Goal: Subscribe to service/newsletter

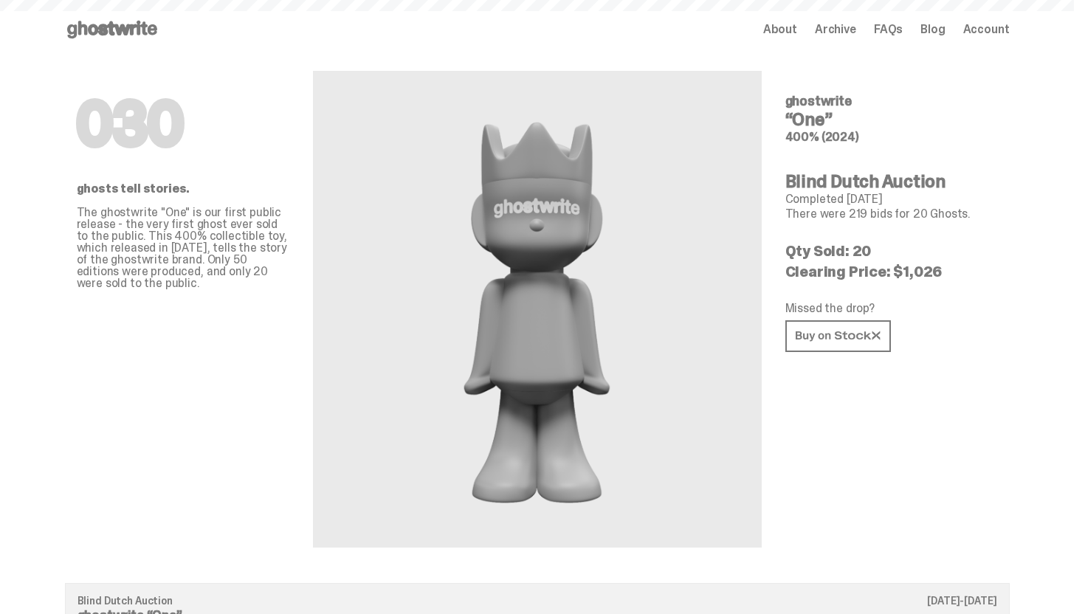
click at [132, 31] on use at bounding box center [112, 30] width 90 height 18
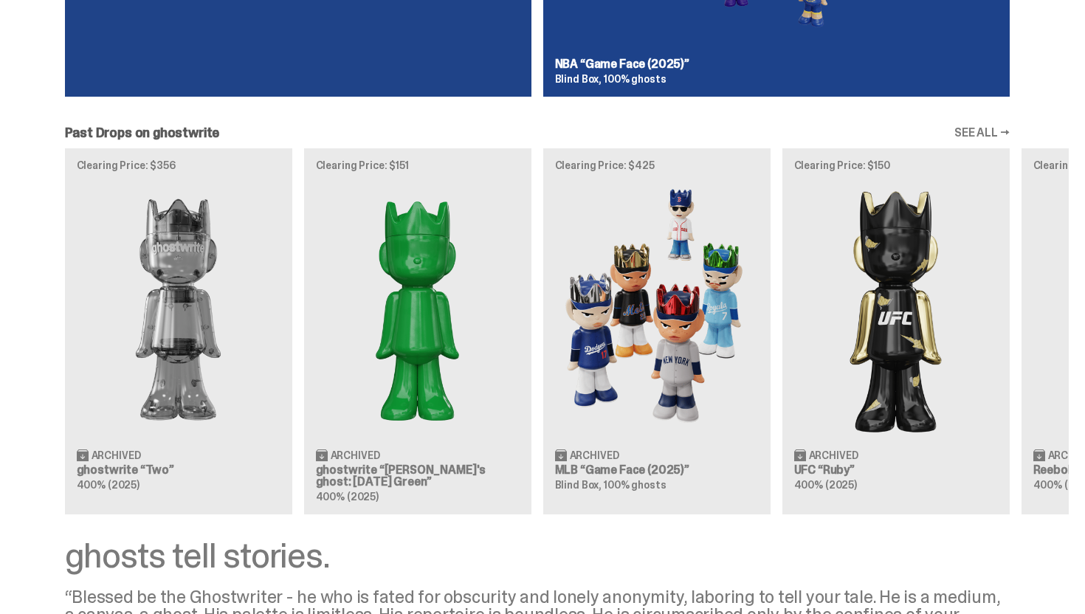
scroll to position [860, 0]
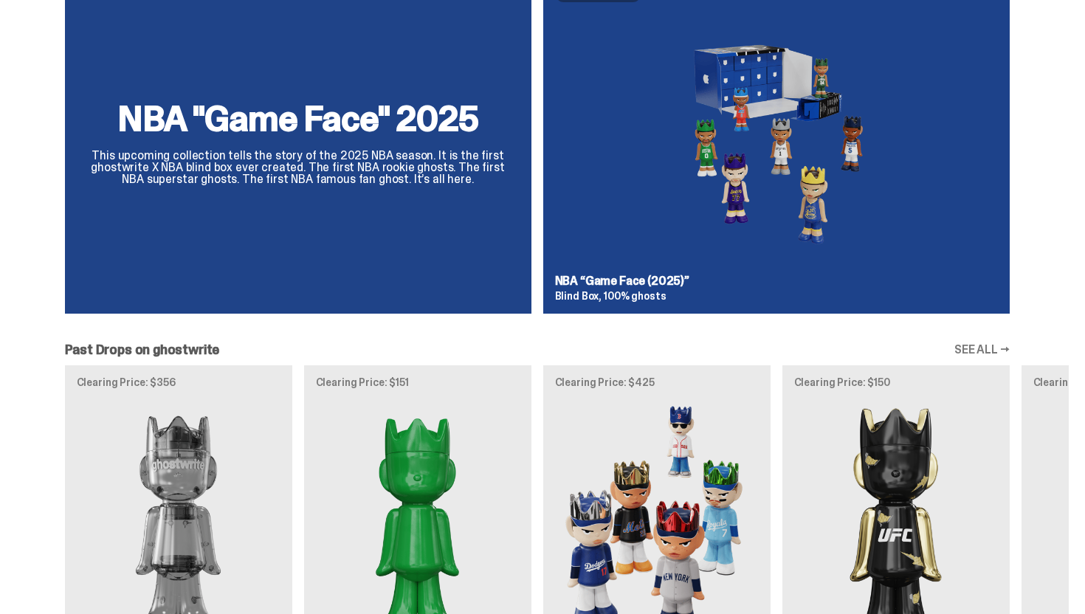
scroll to position [1102, 0]
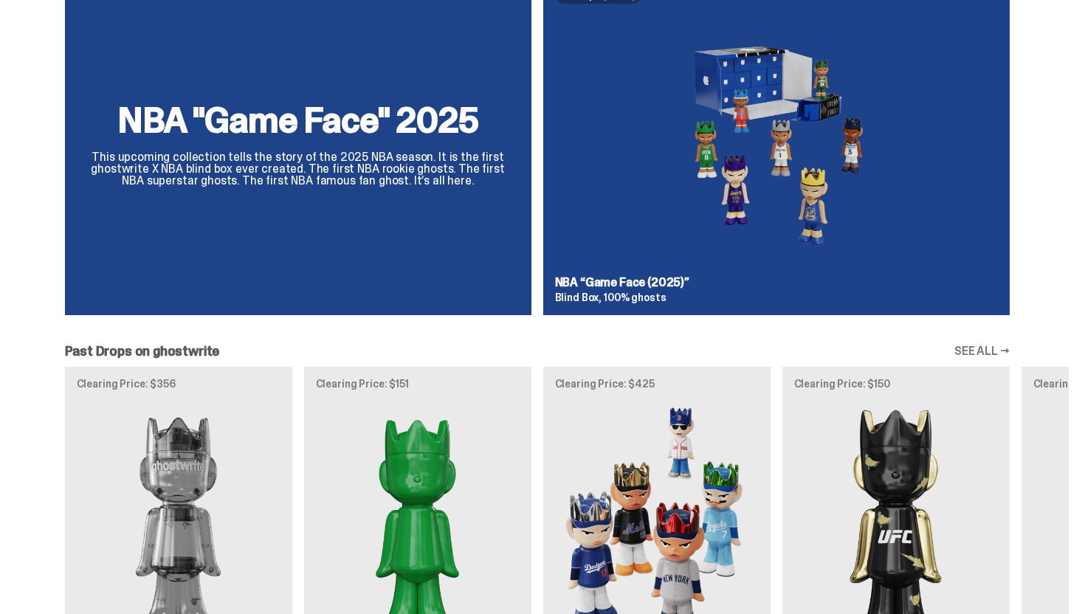
click at [487, 224] on div "NBA "Game Face" 2025 This upcoming collection tells the story of the 2025 NBA s…" at bounding box center [537, 150] width 1063 height 353
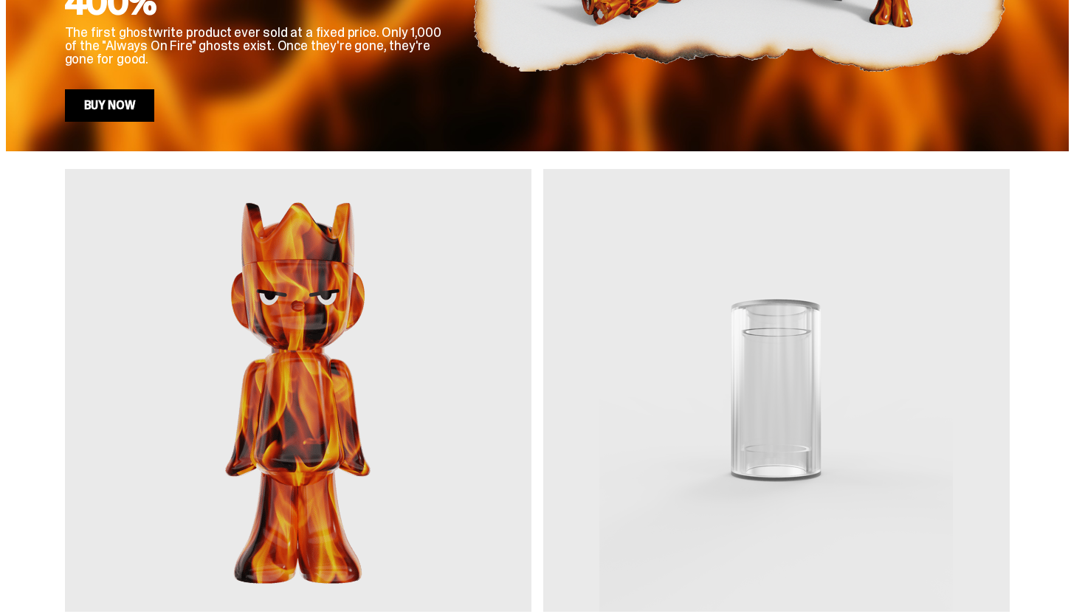
scroll to position [783, 0]
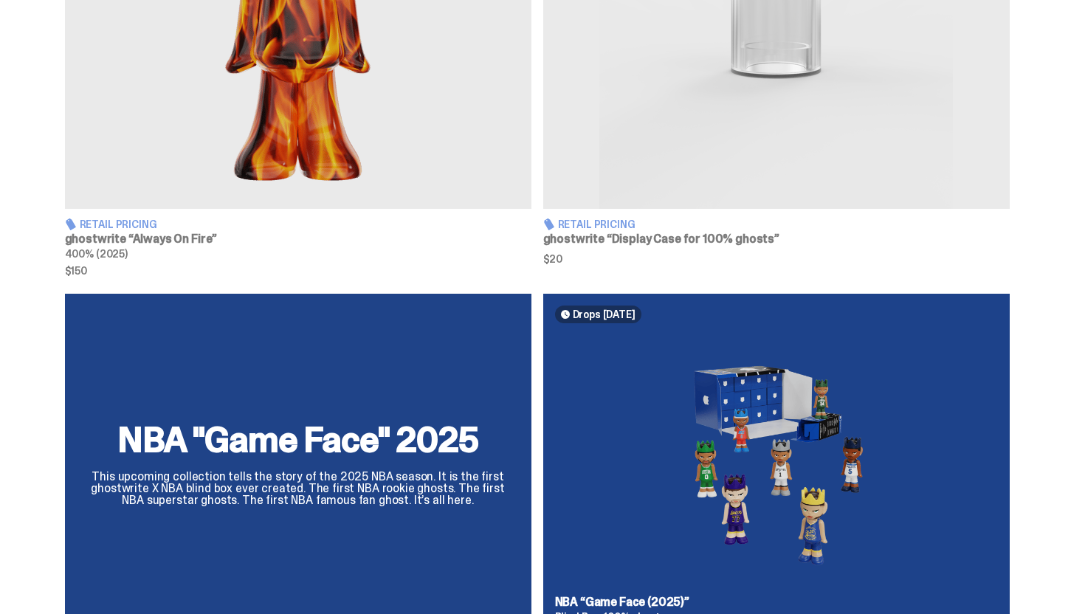
click at [616, 452] on div "NBA "Game Face" 2025 This upcoming collection tells the story of the 2025 NBA s…" at bounding box center [537, 470] width 1063 height 353
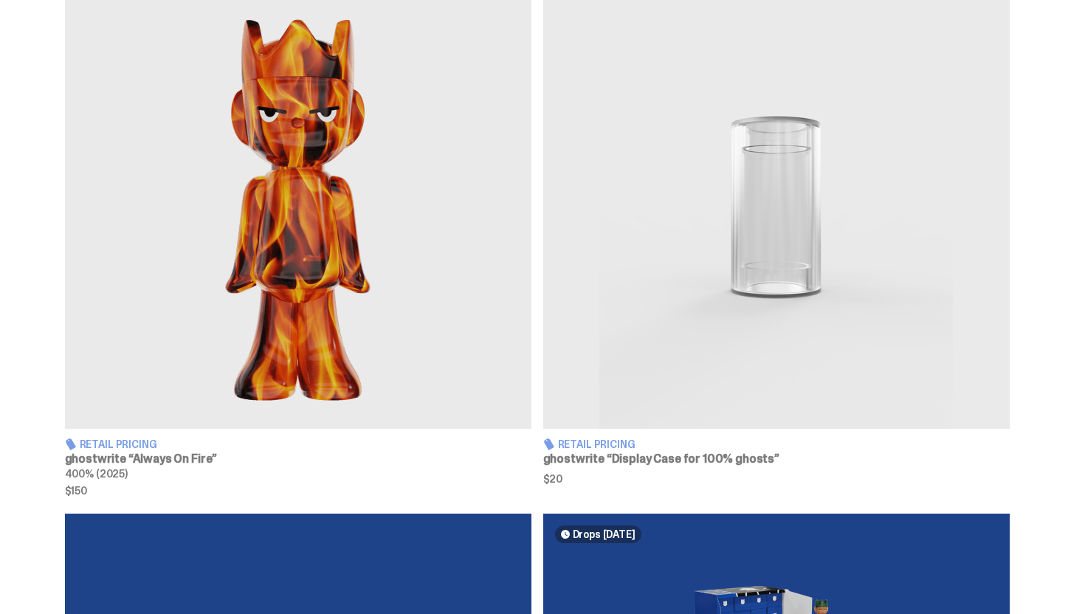
scroll to position [559, 0]
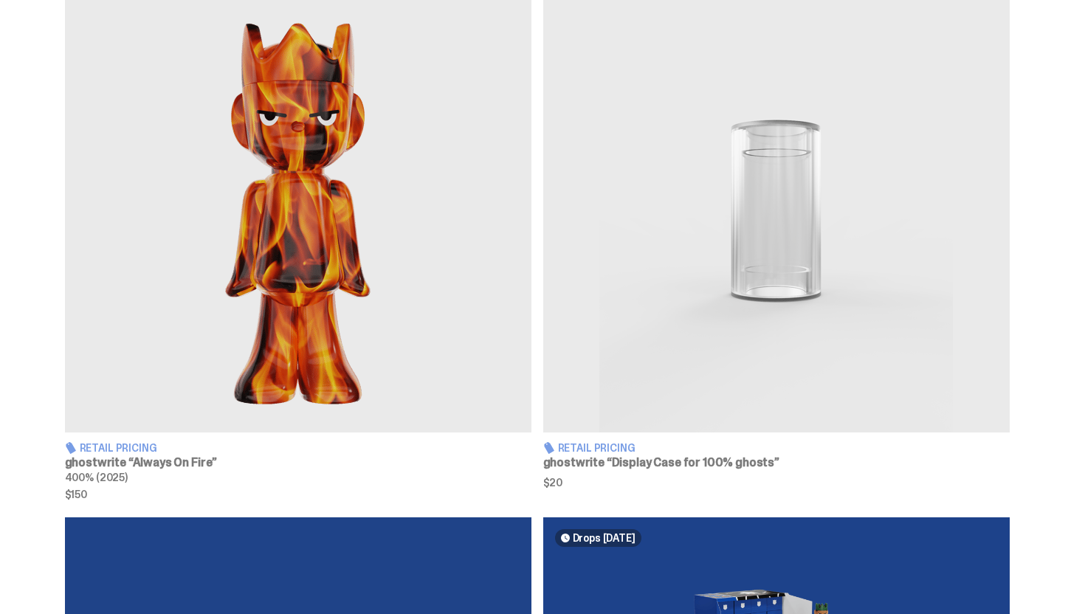
click at [351, 297] on img at bounding box center [298, 211] width 466 height 443
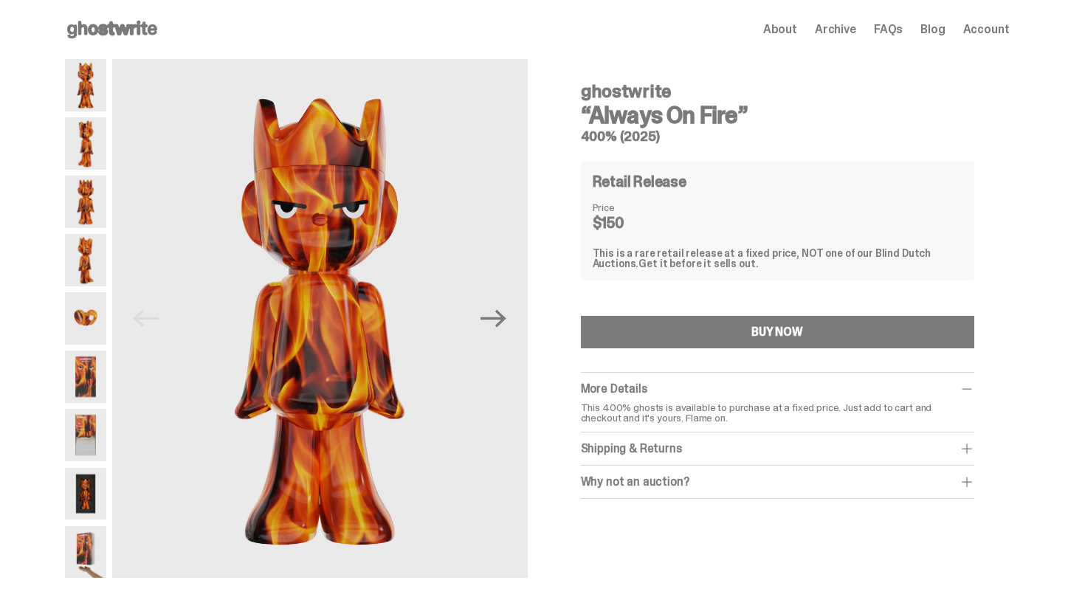
click at [98, 381] on img at bounding box center [85, 376] width 41 height 52
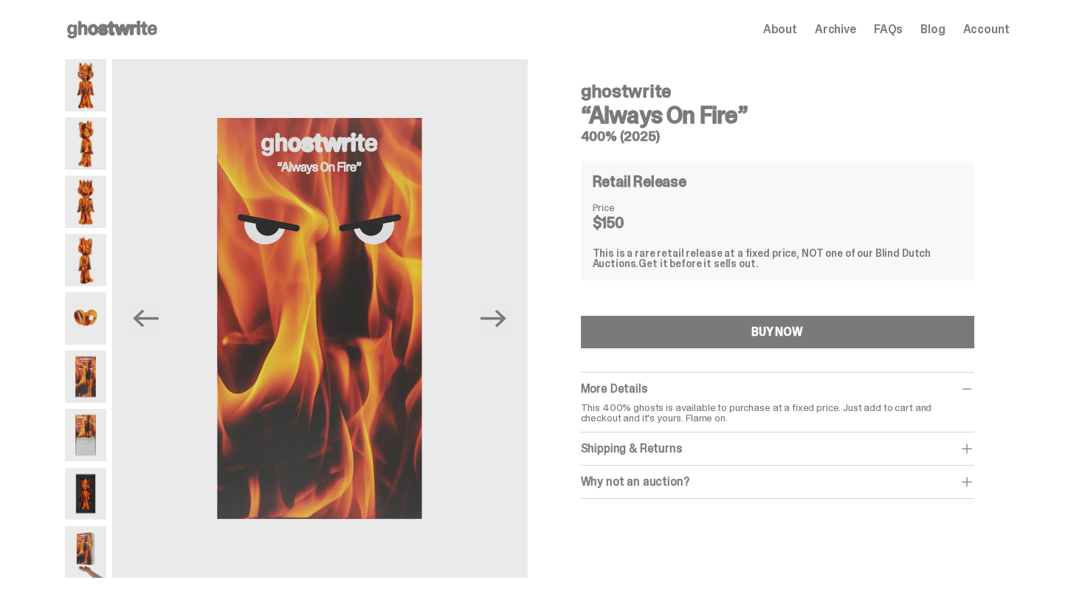
click at [981, 32] on span "Account" at bounding box center [986, 30] width 46 height 12
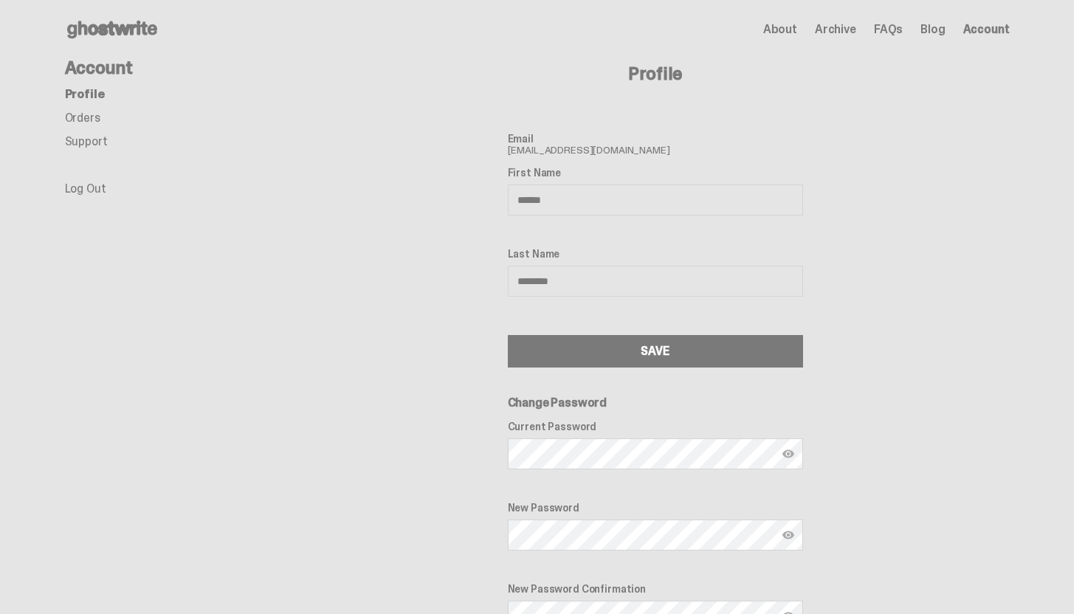
click at [85, 129] on ul "Profile Orders Support Log Out" at bounding box center [183, 142] width 236 height 106
click at [89, 123] on link "Orders" at bounding box center [82, 117] width 35 height 15
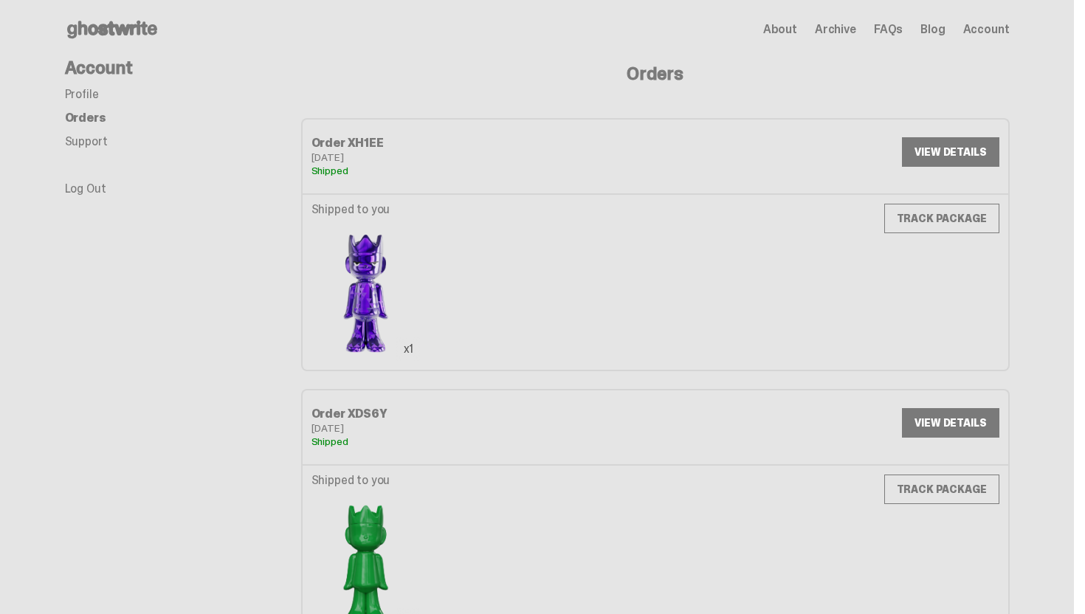
click at [942, 216] on link "TRACK PACKAGE" at bounding box center [941, 219] width 115 height 30
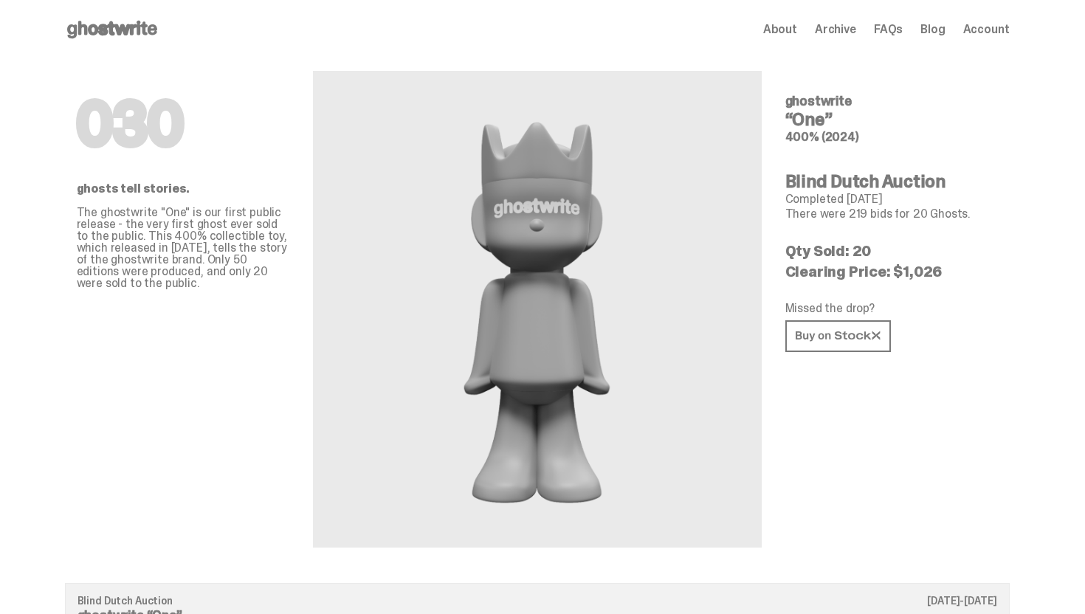
click at [1009, 24] on span "Account" at bounding box center [986, 30] width 46 height 12
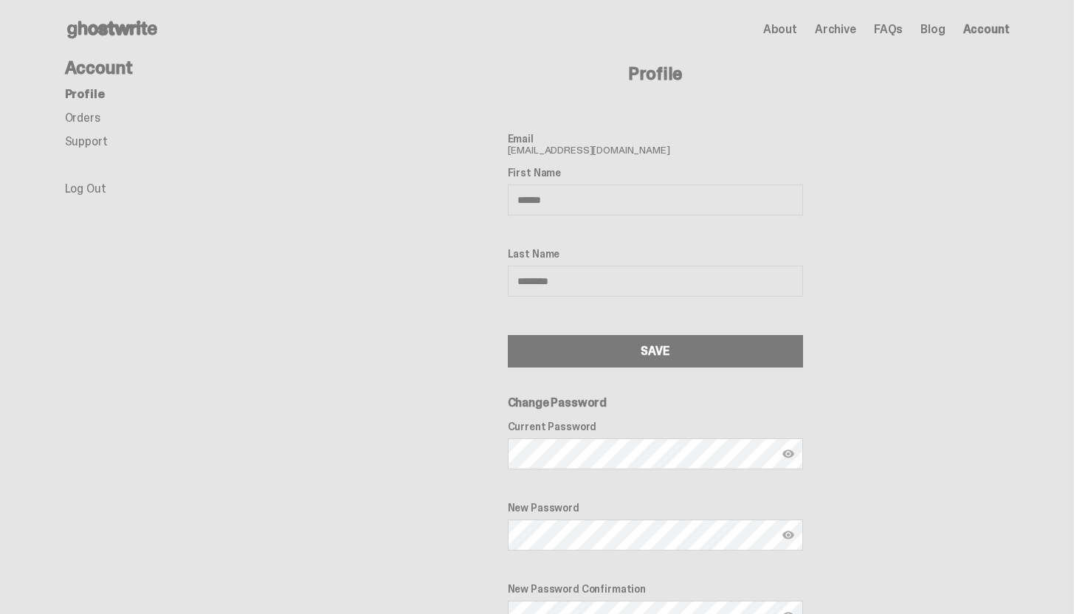
click at [100, 118] on link "Orders" at bounding box center [82, 117] width 35 height 15
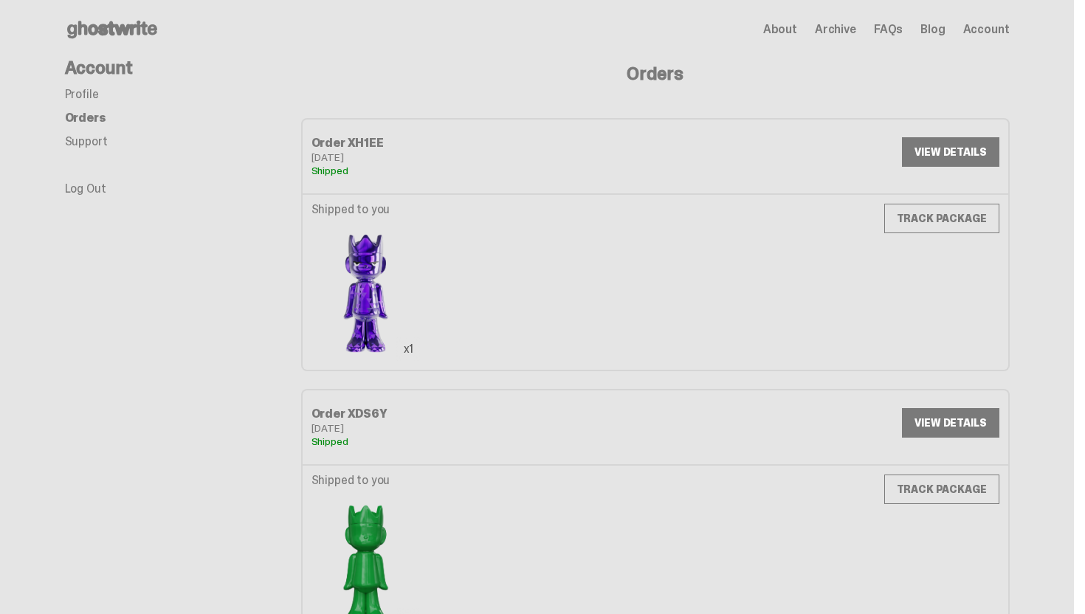
click at [371, 258] on img at bounding box center [365, 292] width 109 height 137
click at [974, 156] on link "VIEW DETAILS" at bounding box center [950, 152] width 97 height 30
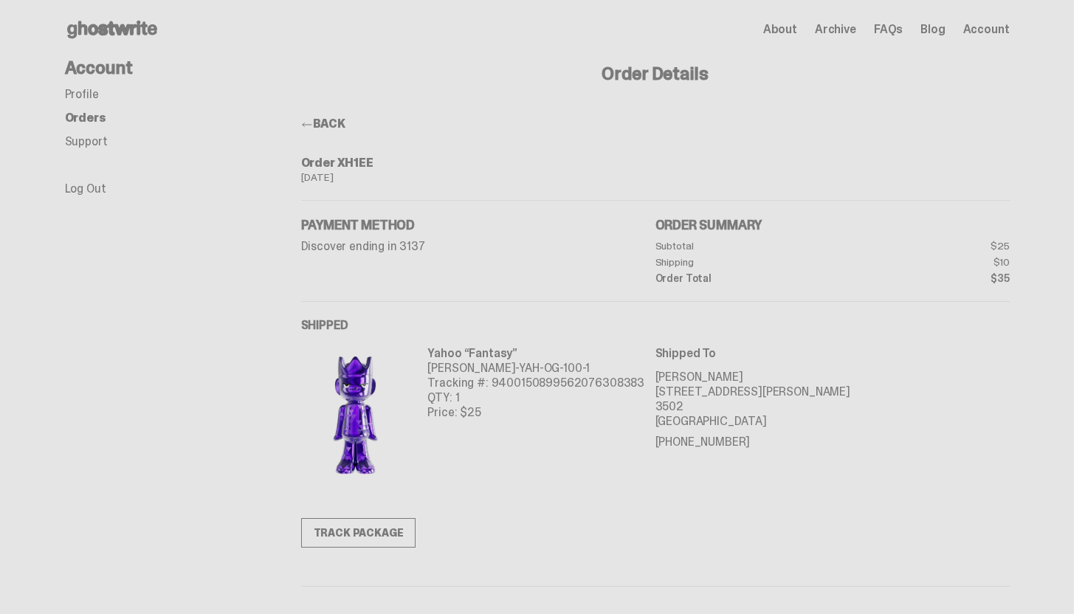
click at [379, 410] on img at bounding box center [355, 414] width 109 height 137
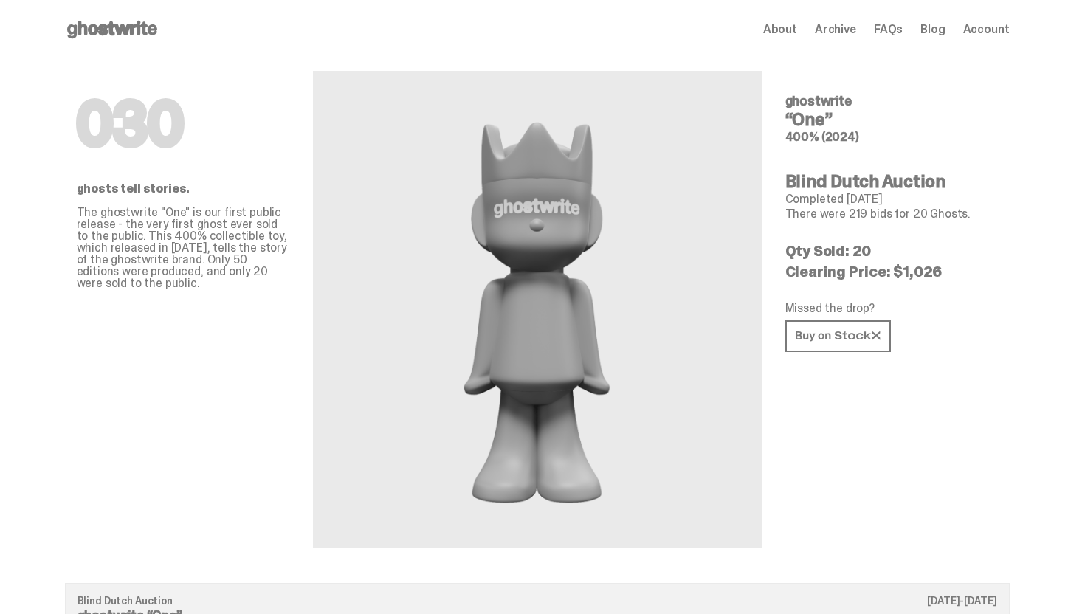
click at [849, 24] on span "Archive" at bounding box center [835, 30] width 41 height 12
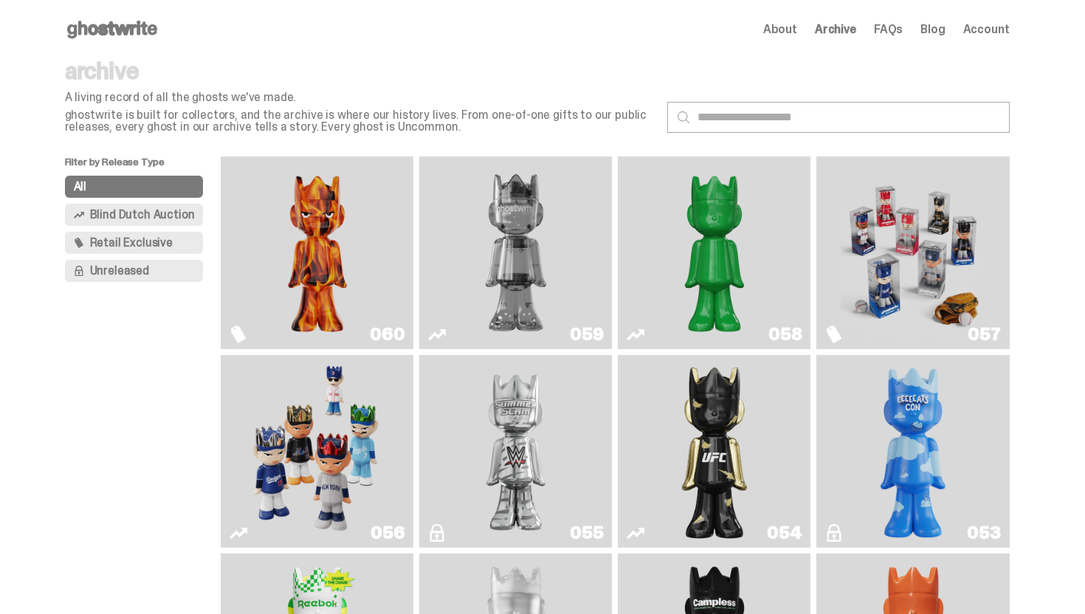
scroll to position [27, 0]
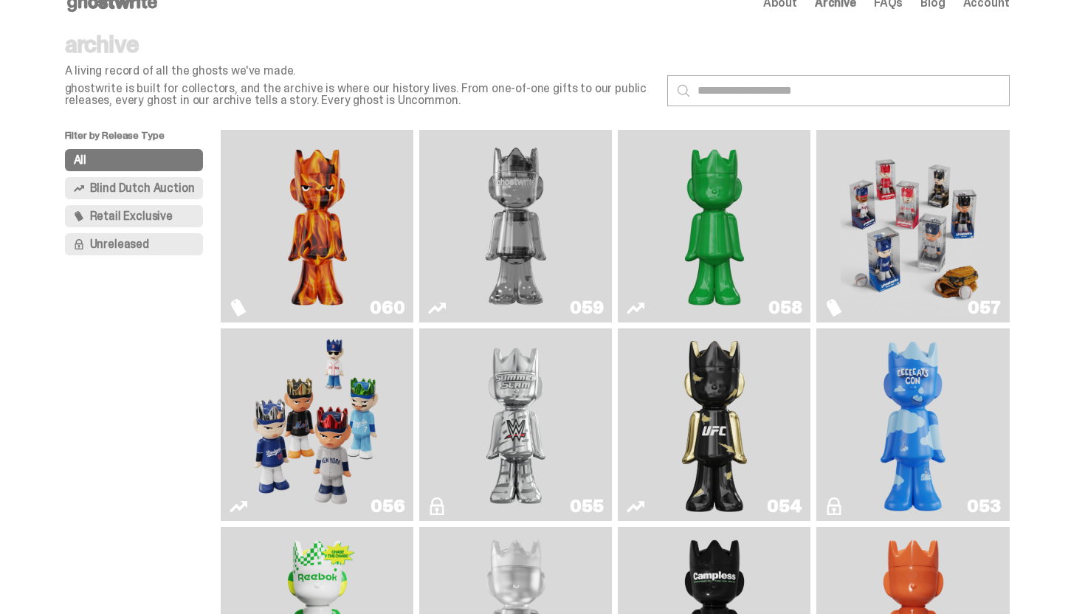
click at [503, 381] on img "I Was There SummerSlam" at bounding box center [515, 424] width 145 height 181
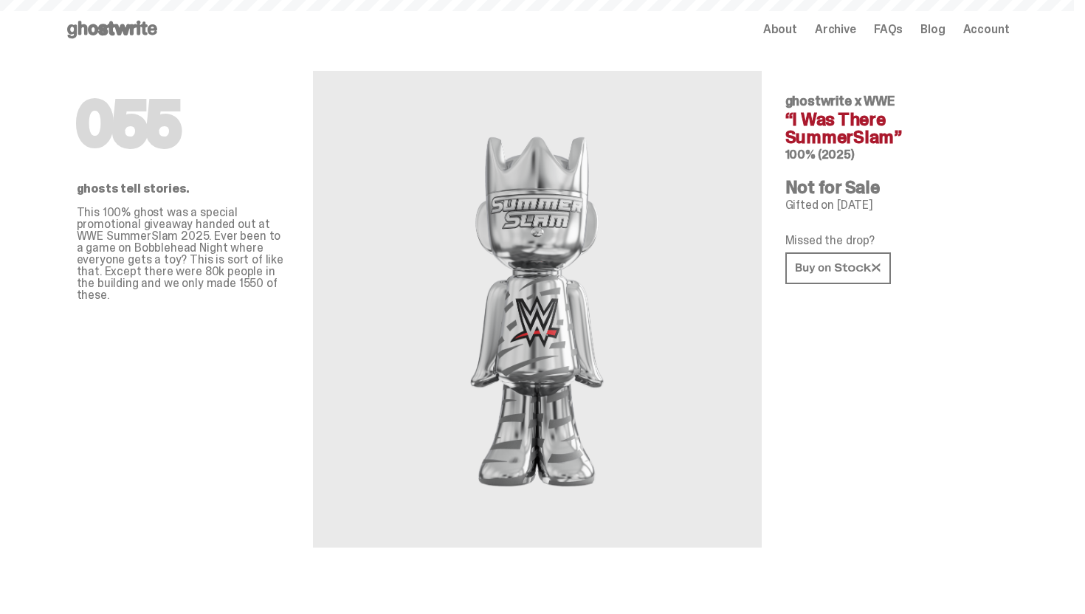
scroll to position [27, 0]
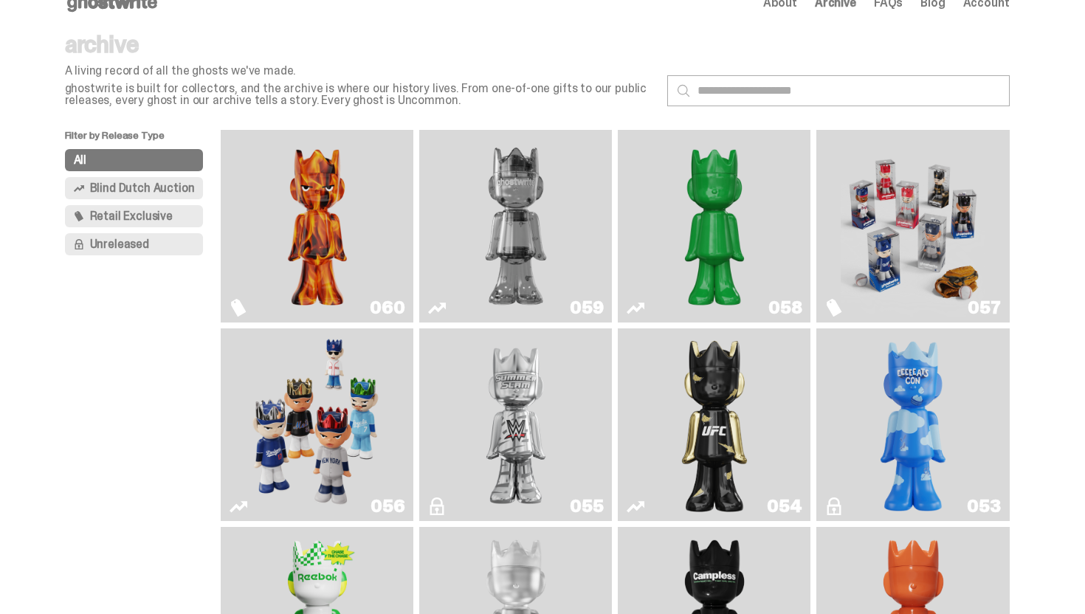
click at [127, 4] on use at bounding box center [112, 3] width 90 height 18
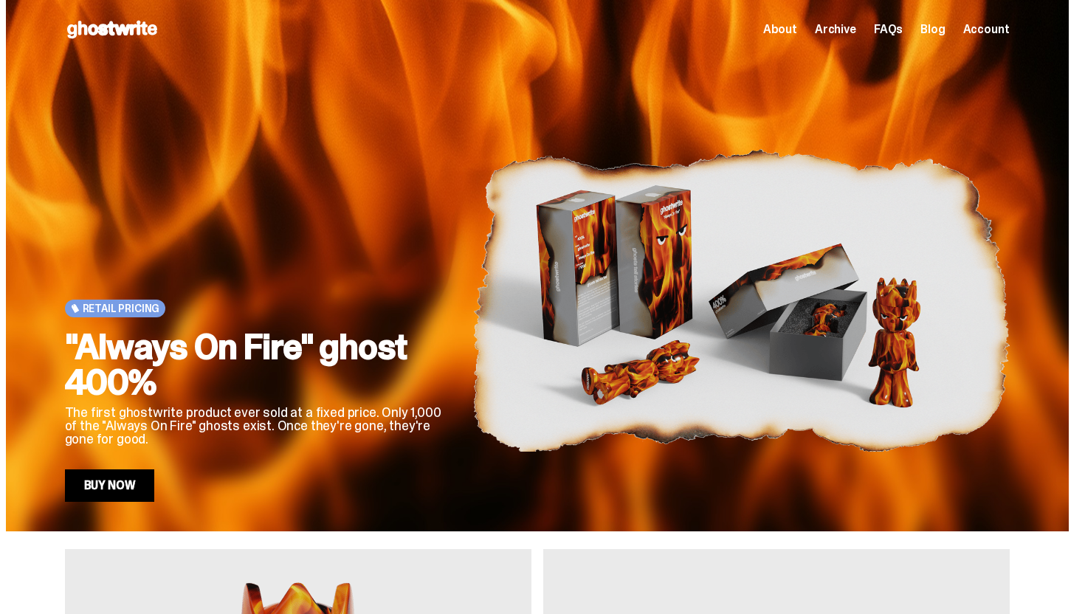
scroll to position [753, 0]
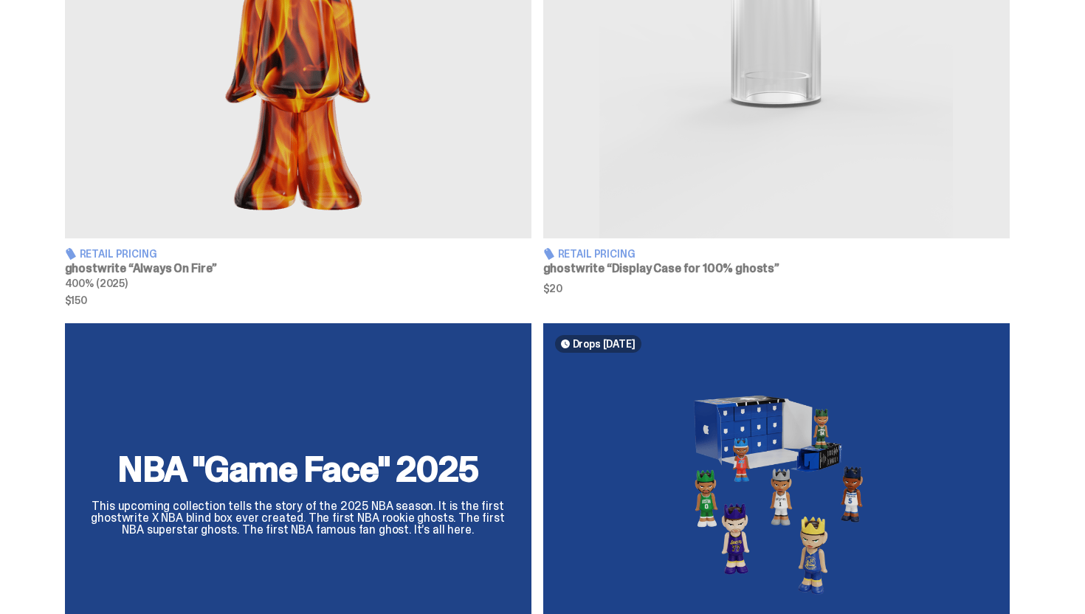
click at [640, 399] on div "NBA "Game Face" 2025 This upcoming collection tells the story of the 2025 NBA s…" at bounding box center [537, 499] width 1063 height 353
click at [483, 424] on div "NBA "Game Face" 2025 This upcoming collection tells the story of the 2025 NBA s…" at bounding box center [537, 499] width 1063 height 353
click at [627, 408] on div "NBA "Game Face" 2025 This upcoming collection tells the story of the 2025 NBA s…" at bounding box center [537, 499] width 1063 height 353
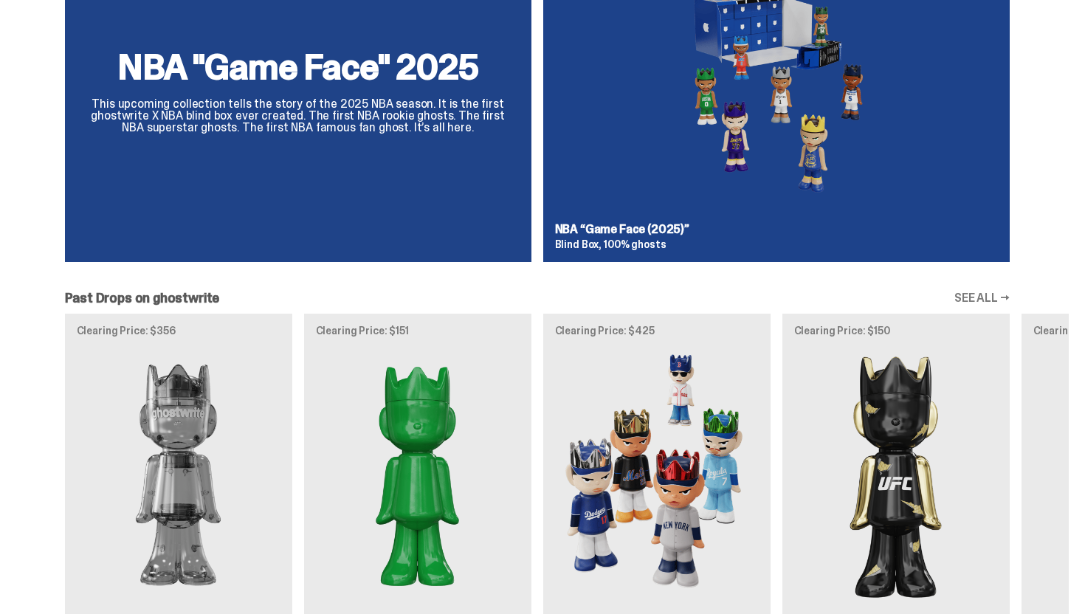
click at [649, 235] on div "NBA "Game Face" 2025 This upcoming collection tells the story of the 2025 NBA s…" at bounding box center [537, 97] width 1063 height 353
click at [465, 207] on div "NBA "Game Face" 2025 This upcoming collection tells the story of the 2025 NBA s…" at bounding box center [537, 97] width 1063 height 353
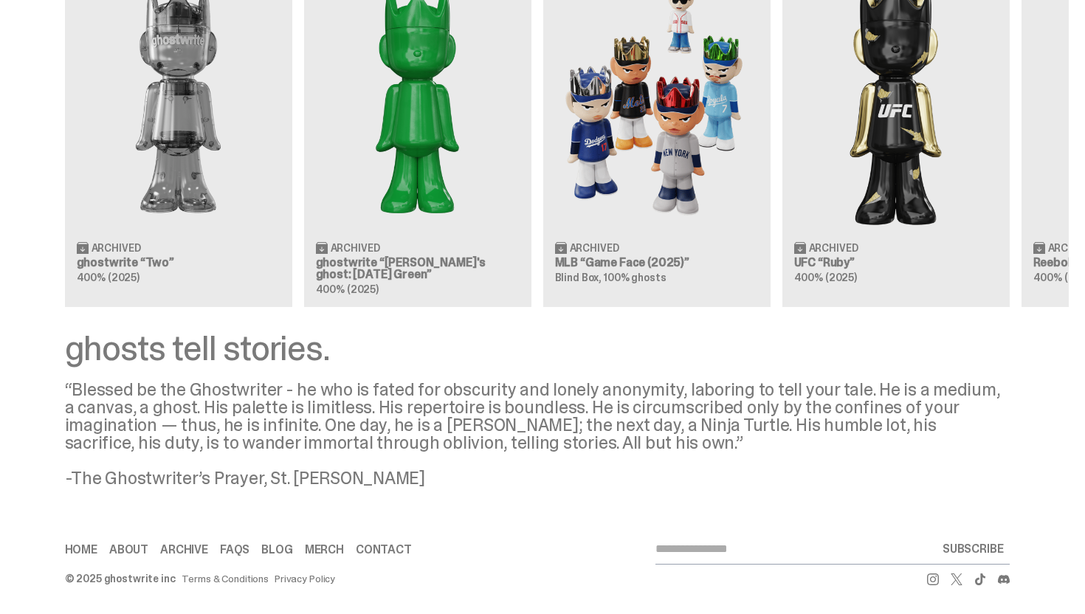
click at [197, 546] on link "Archive" at bounding box center [184, 550] width 48 height 12
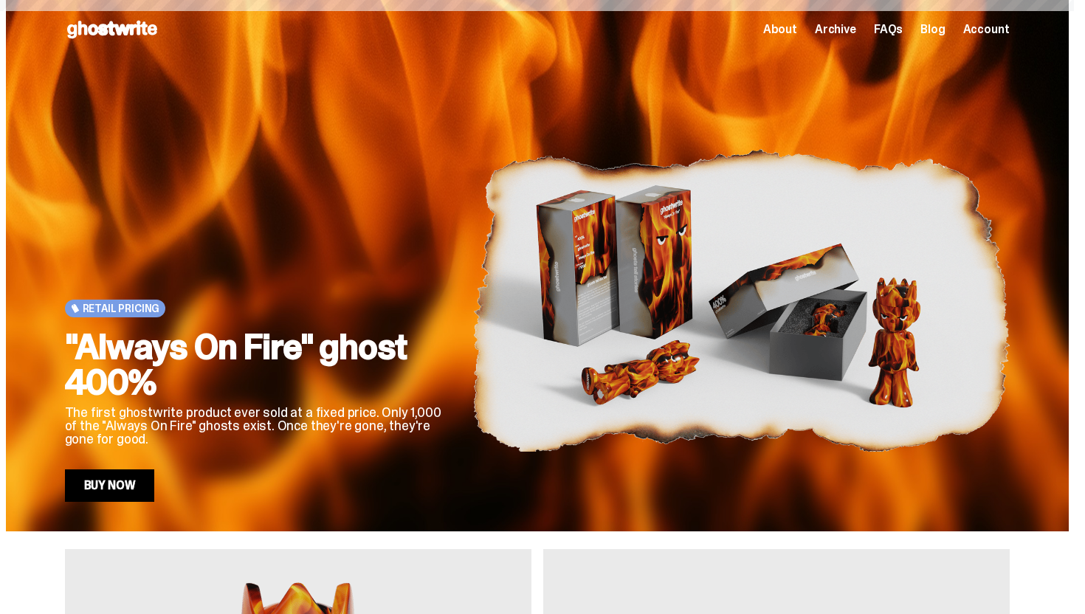
scroll to position [1528, 0]
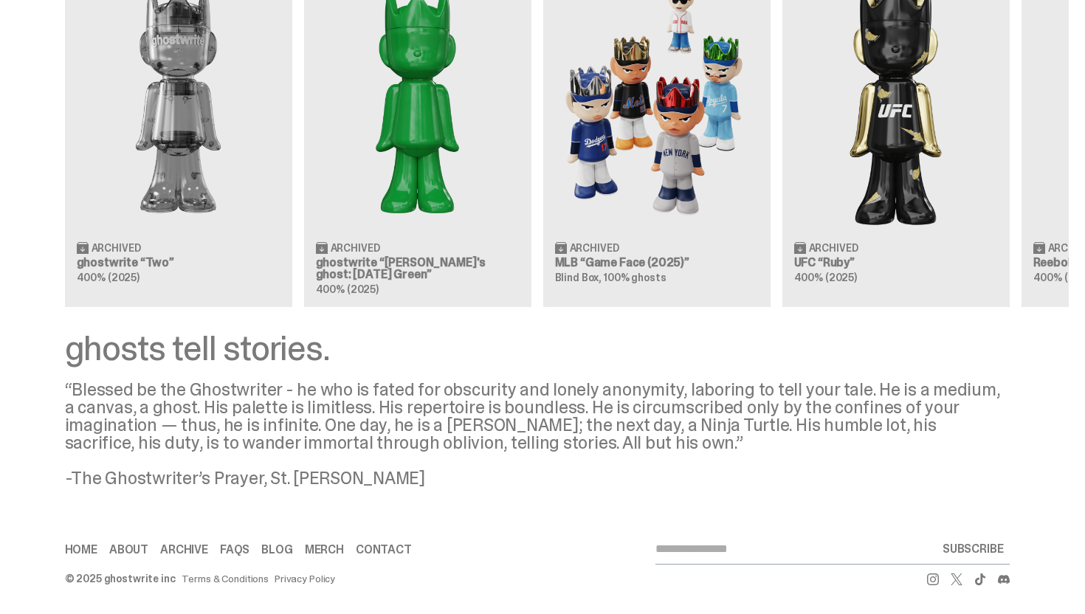
click at [280, 554] on link "Blog" at bounding box center [276, 550] width 31 height 12
click at [341, 550] on link "Merch" at bounding box center [324, 550] width 39 height 12
click at [113, 564] on div "Home About Archive FAQs Blog Merch Contact SUBSCRIBE © 2025 ghostwrite inc Term…" at bounding box center [537, 559] width 944 height 51
click at [128, 550] on link "About" at bounding box center [128, 550] width 39 height 12
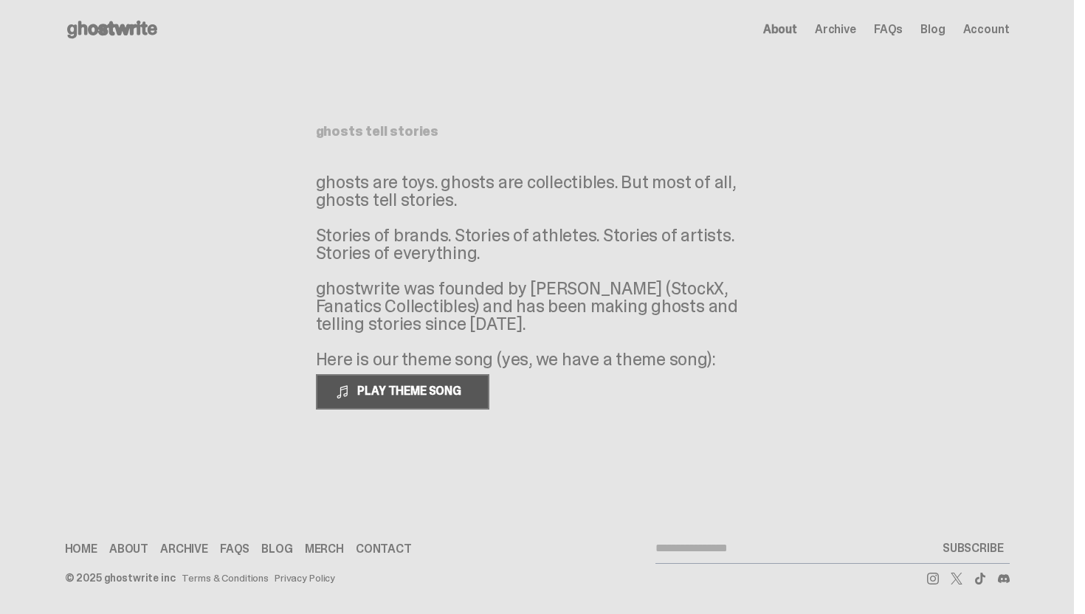
click at [439, 396] on span "PLAY THEME SONG" at bounding box center [410, 390] width 119 height 15
click at [409, 387] on span "PAUSE THEME SONG" at bounding box center [409, 390] width 117 height 15
click at [146, 35] on icon at bounding box center [112, 30] width 94 height 24
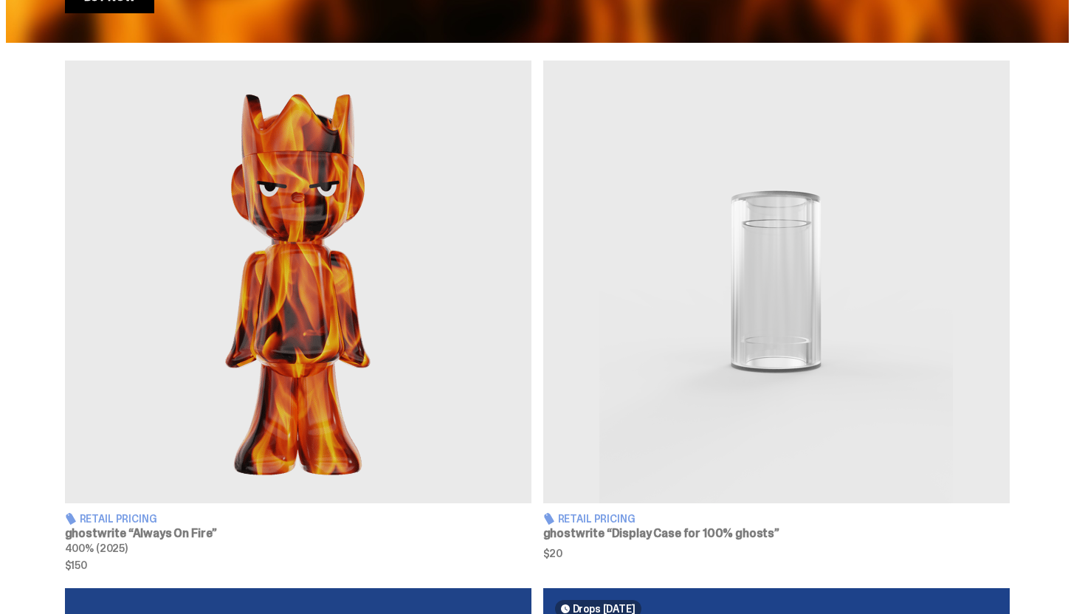
scroll to position [542, 0]
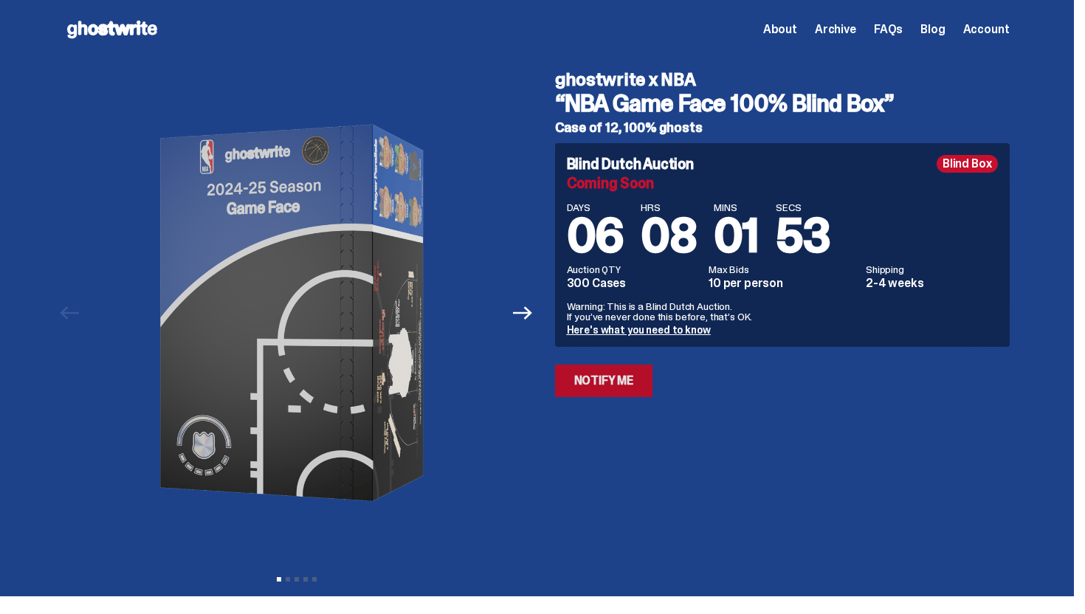
click at [620, 385] on link "Notify Me" at bounding box center [604, 381] width 98 height 32
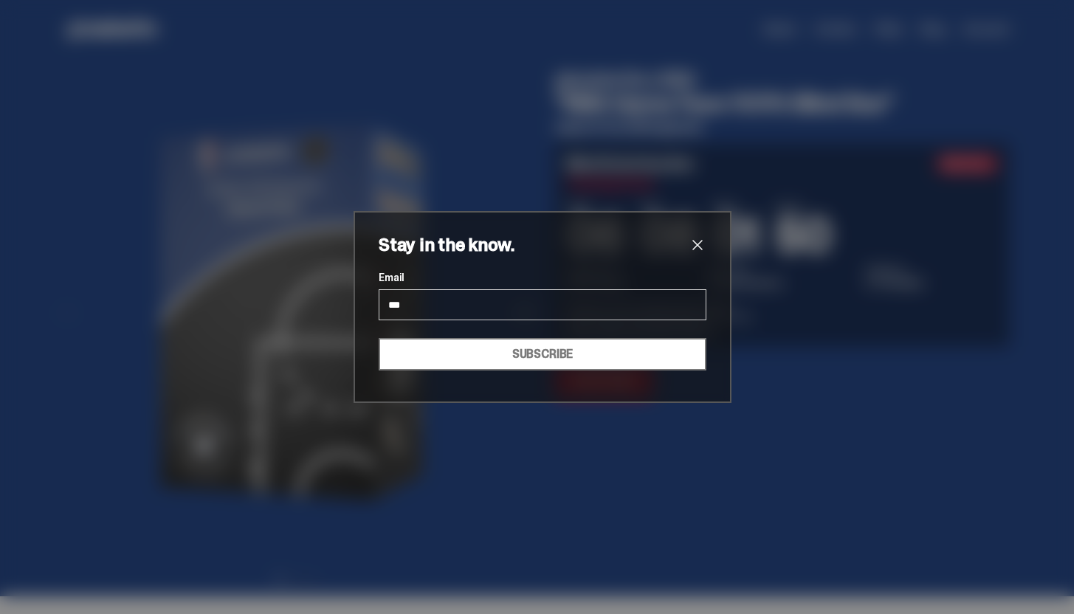
type input "**********"
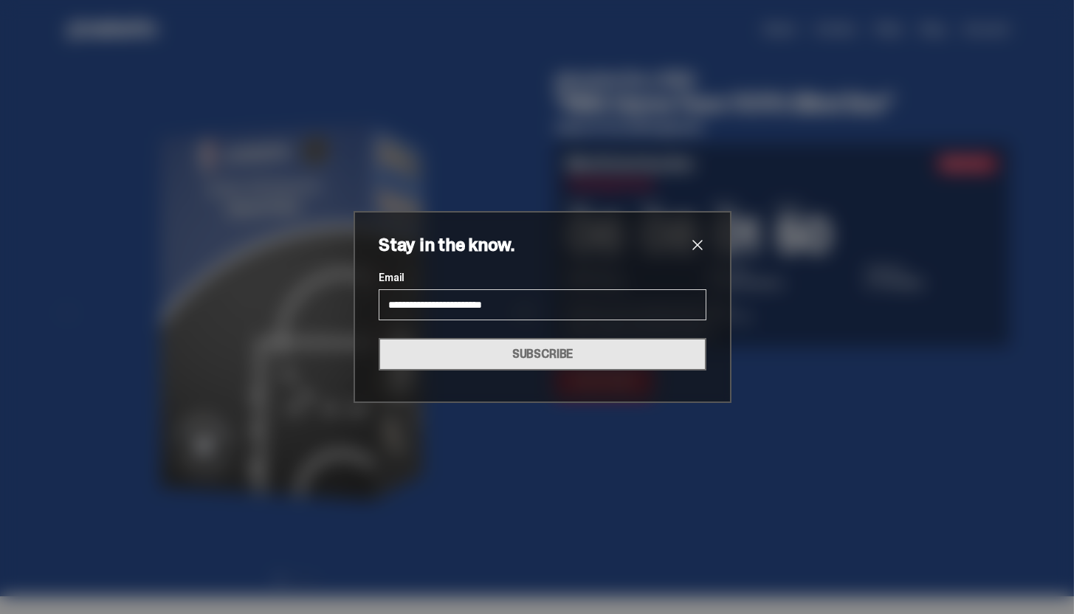
click at [536, 348] on button "SUBSCRIBE" at bounding box center [543, 354] width 328 height 32
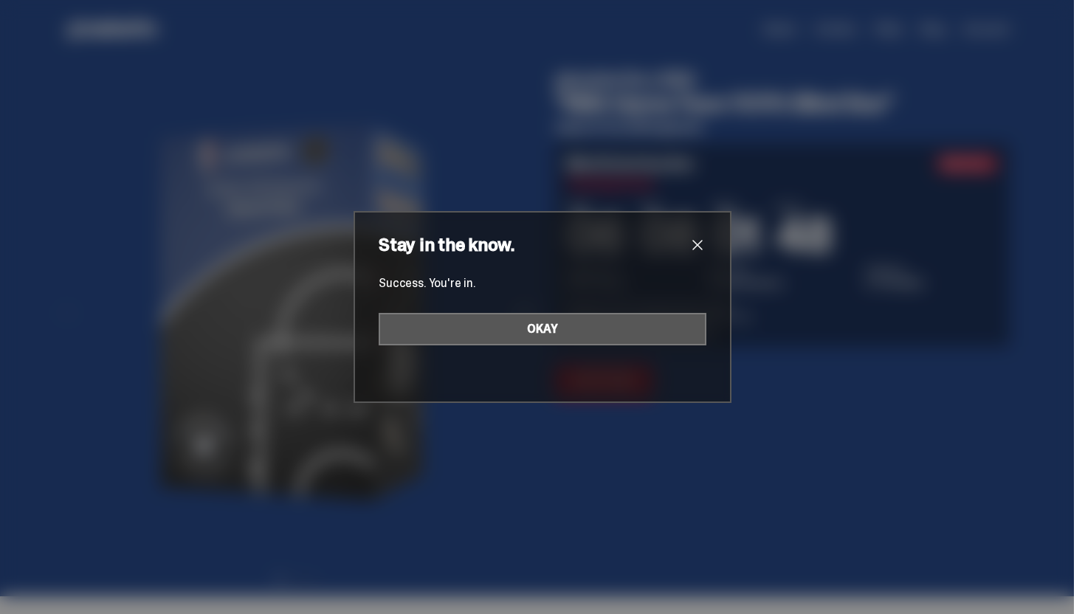
click at [613, 334] on button "OKAY" at bounding box center [543, 329] width 328 height 32
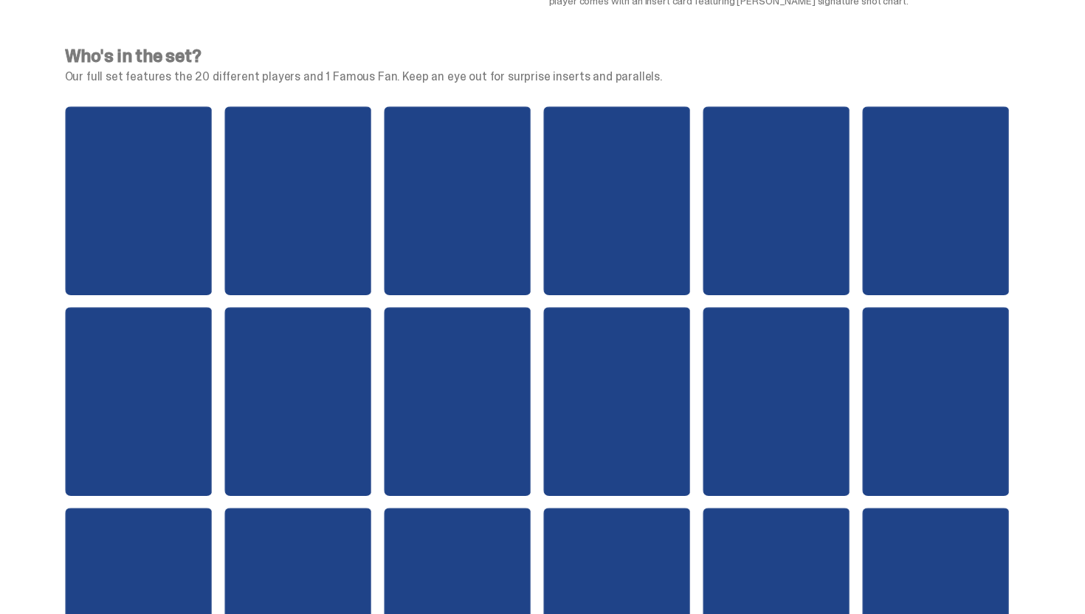
scroll to position [1620, 0]
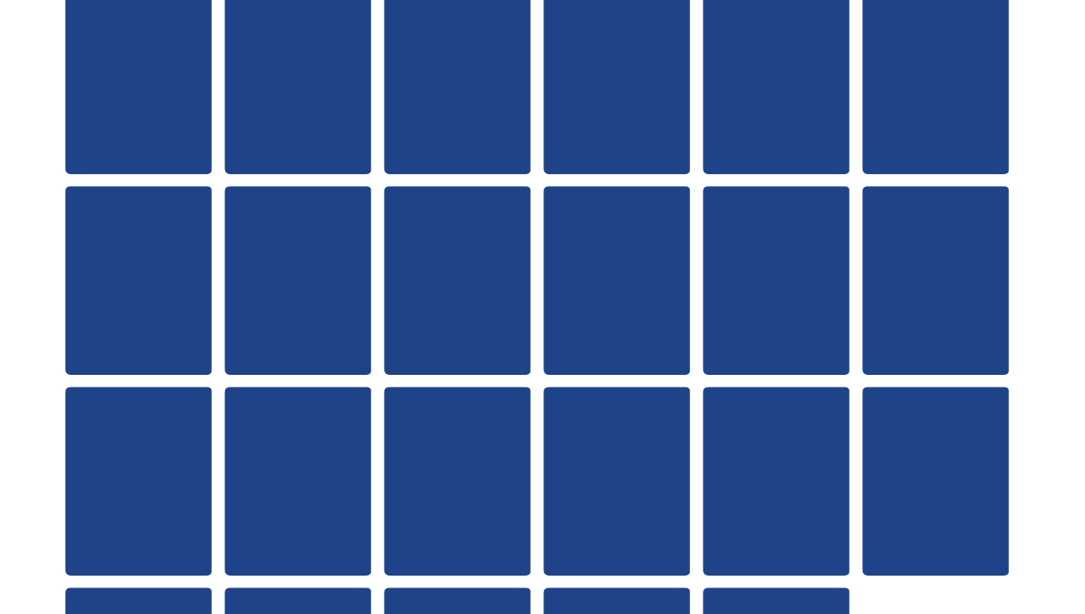
click at [344, 104] on div at bounding box center [298, 79] width 148 height 189
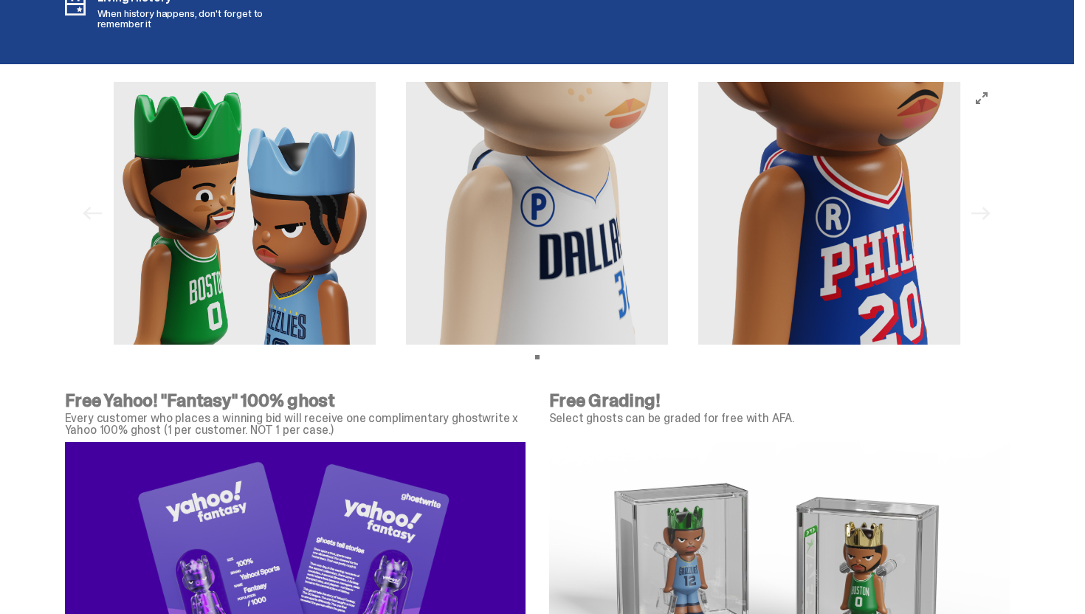
scroll to position [4131, 0]
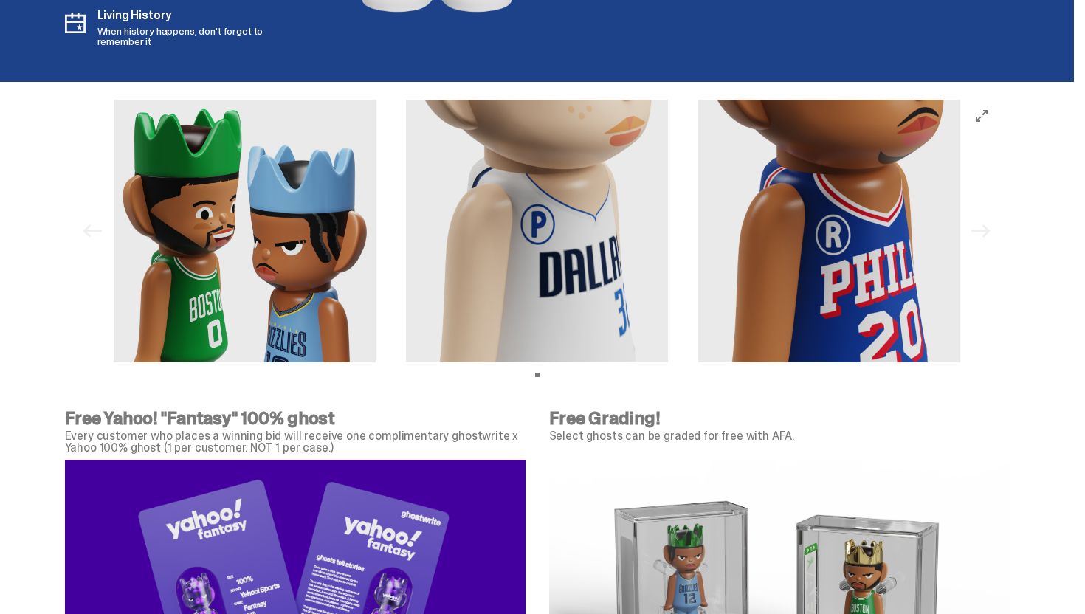
click at [635, 210] on img at bounding box center [537, 231] width 263 height 263
click at [632, 210] on img at bounding box center [537, 231] width 263 height 263
click at [554, 373] on div "View slide 1" at bounding box center [537, 375] width 847 height 4
click at [566, 279] on img at bounding box center [537, 231] width 263 height 263
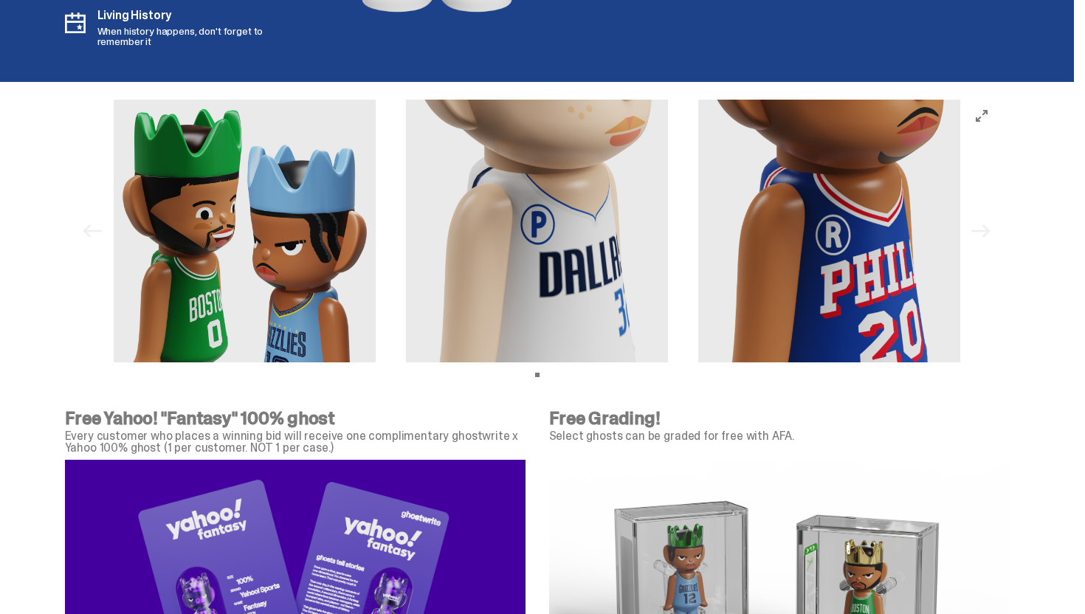
click at [566, 279] on img at bounding box center [537, 231] width 263 height 263
click at [784, 251] on img at bounding box center [829, 231] width 263 height 263
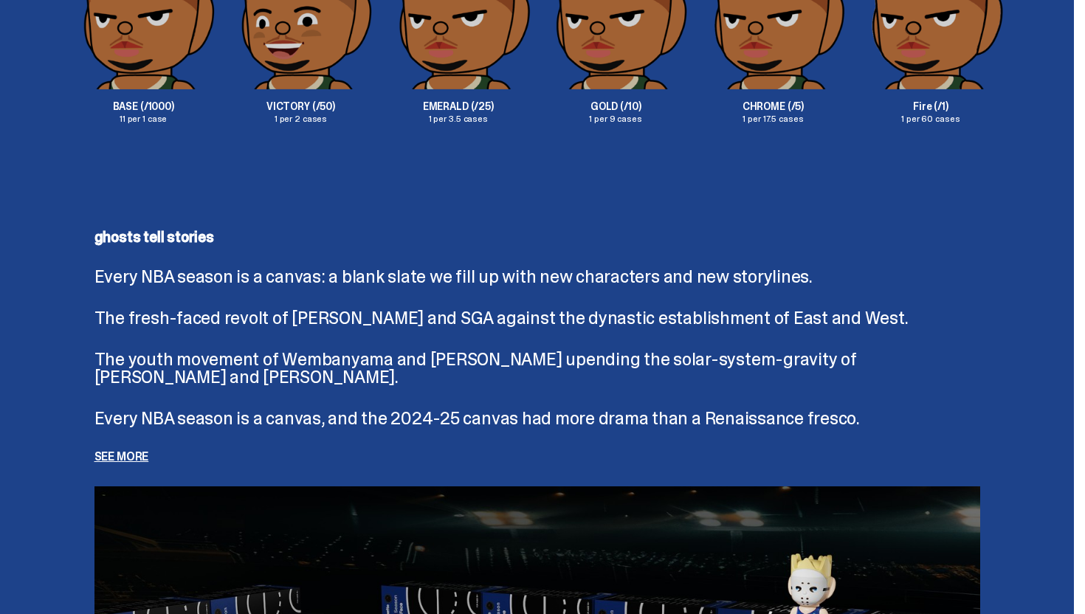
scroll to position [2735, 0]
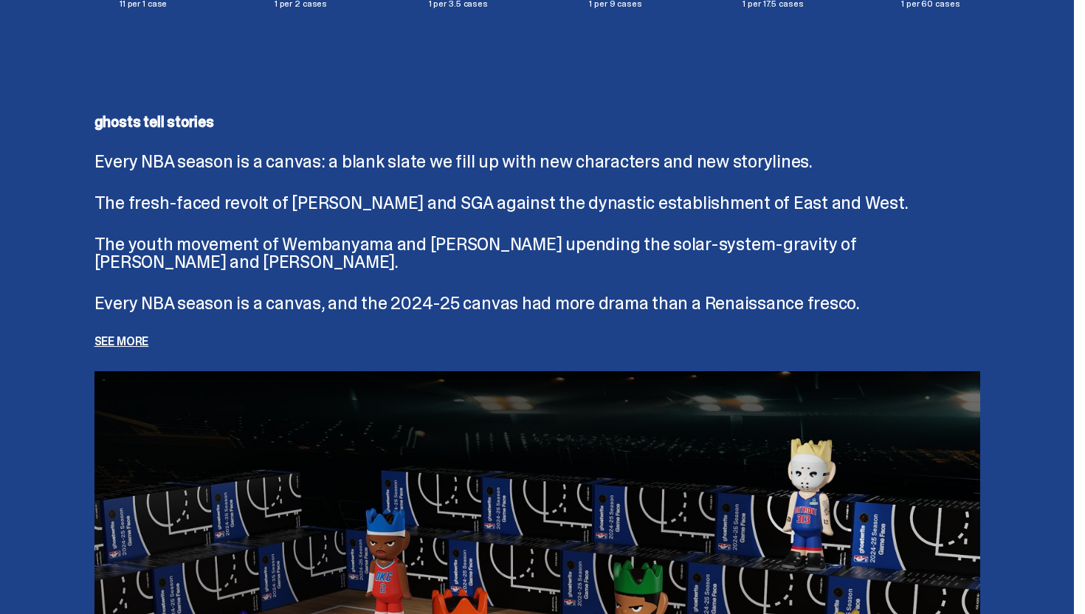
click at [141, 345] on p "See more" at bounding box center [536, 342] width 885 height 12
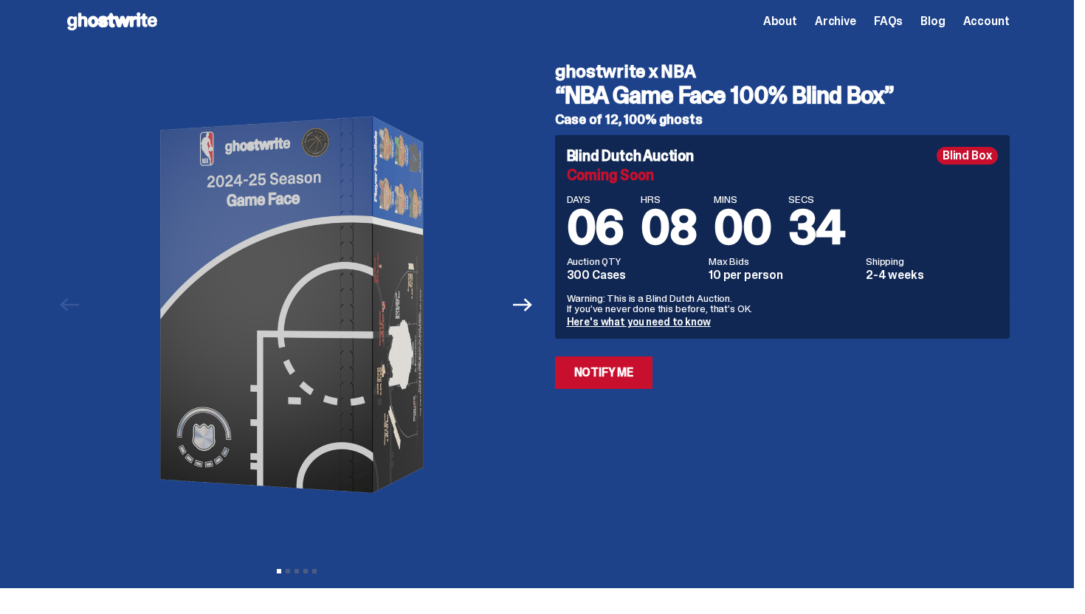
scroll to position [0, 0]
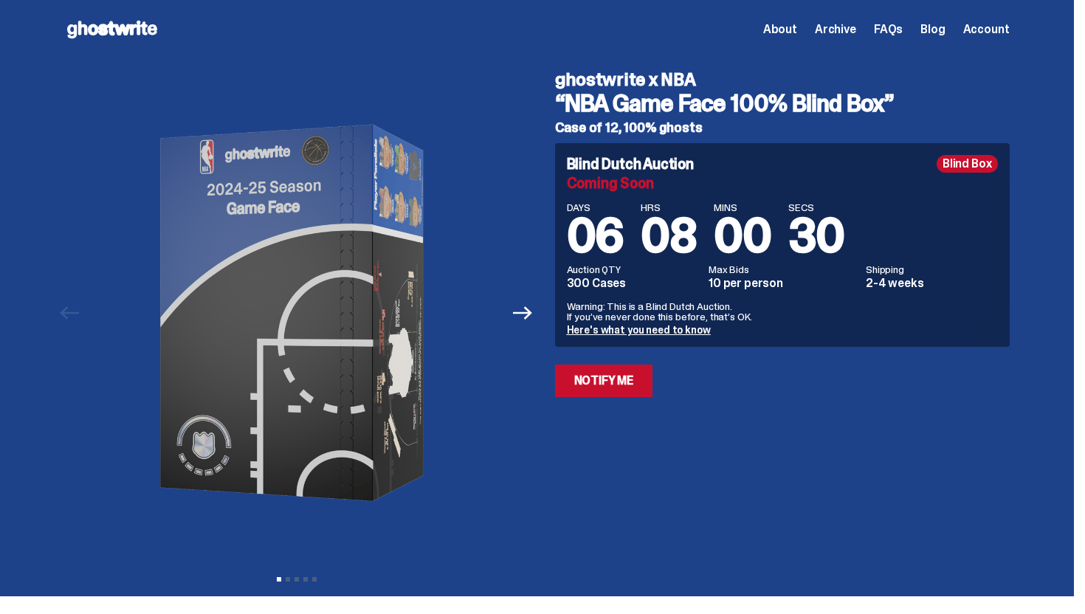
click at [647, 328] on link "Here's what you need to know" at bounding box center [639, 329] width 144 height 13
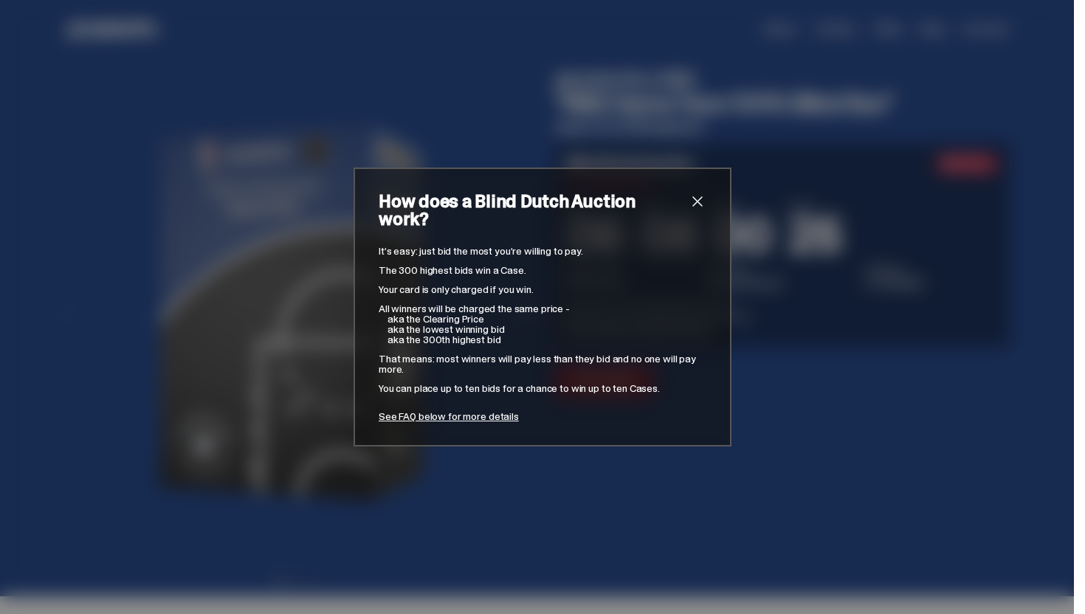
click at [696, 210] on span "close" at bounding box center [697, 202] width 18 height 18
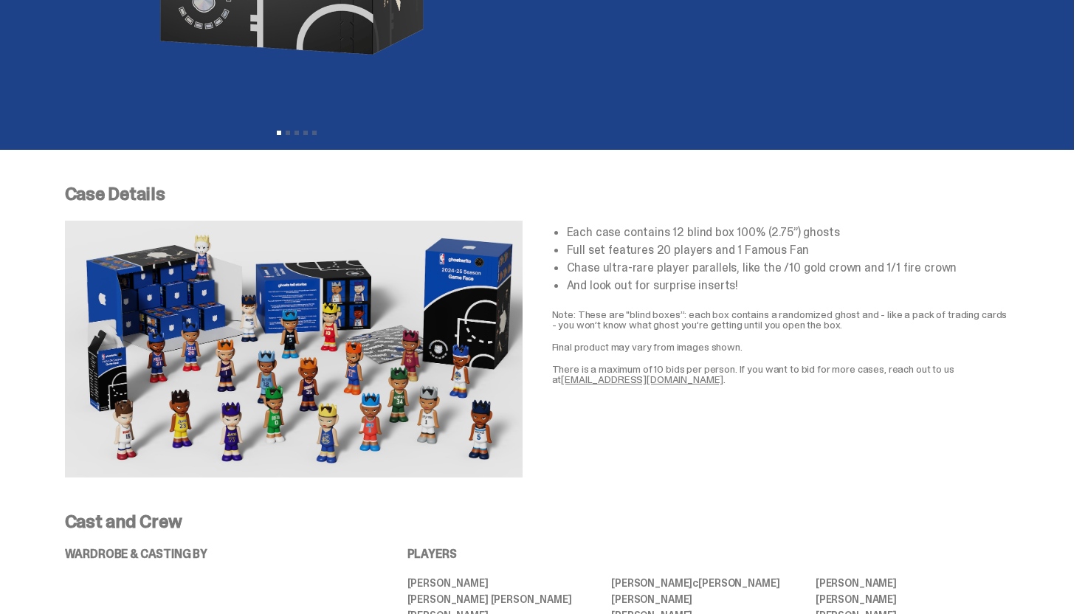
scroll to position [27, 0]
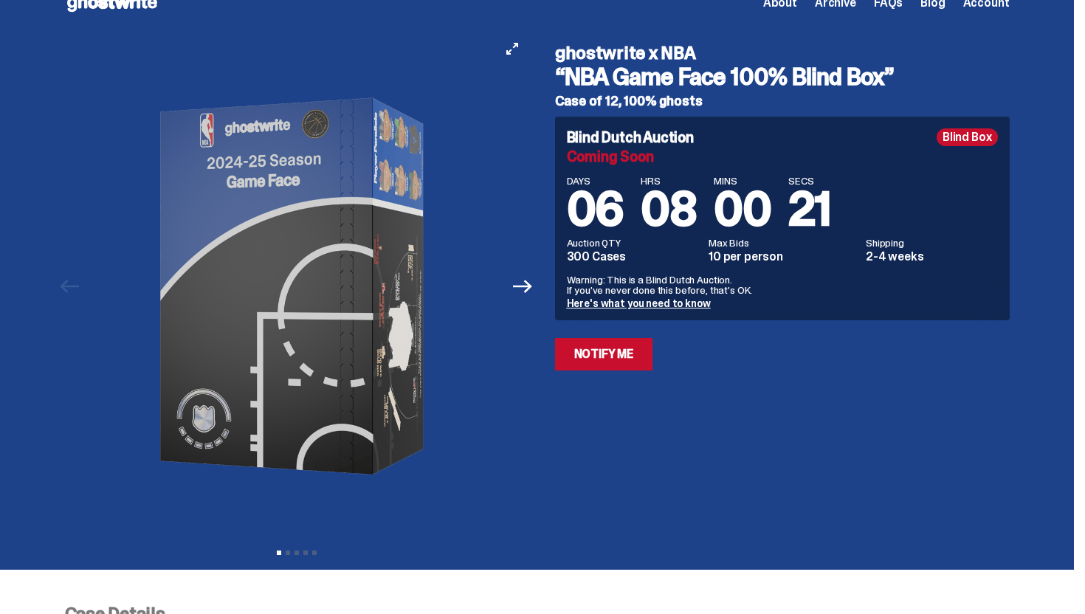
click at [538, 286] on button "Next" at bounding box center [523, 286] width 32 height 32
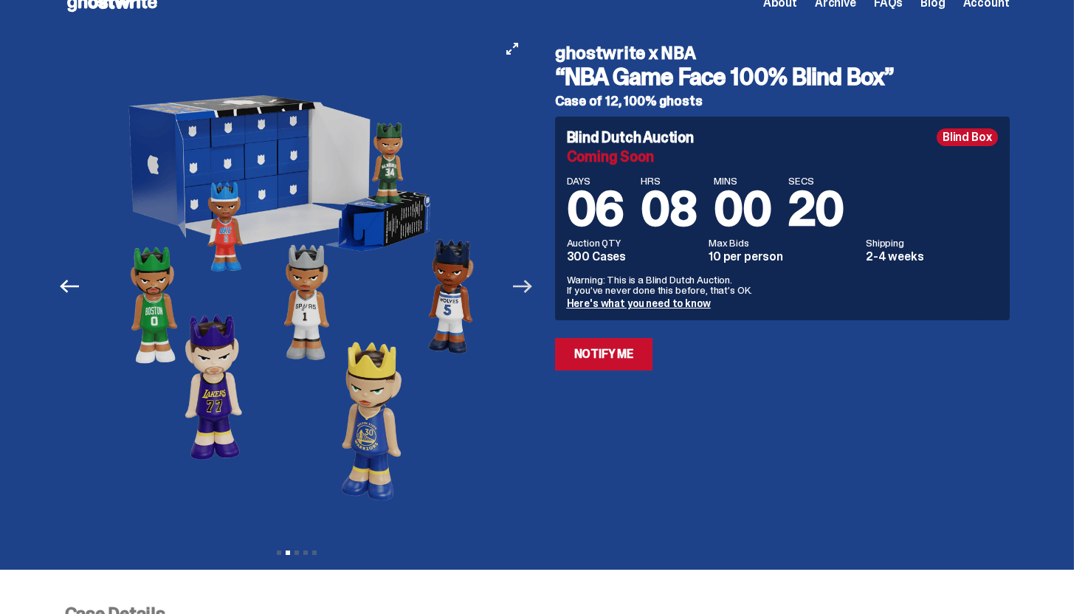
click at [532, 286] on icon "Next" at bounding box center [522, 286] width 19 height 13
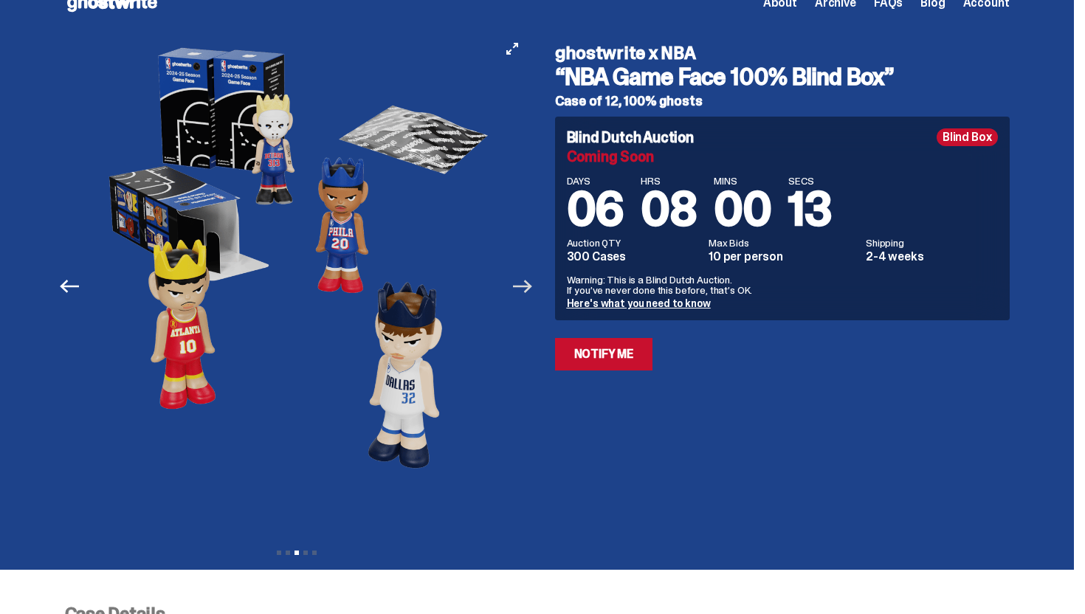
click at [532, 286] on icon "Next" at bounding box center [522, 286] width 19 height 13
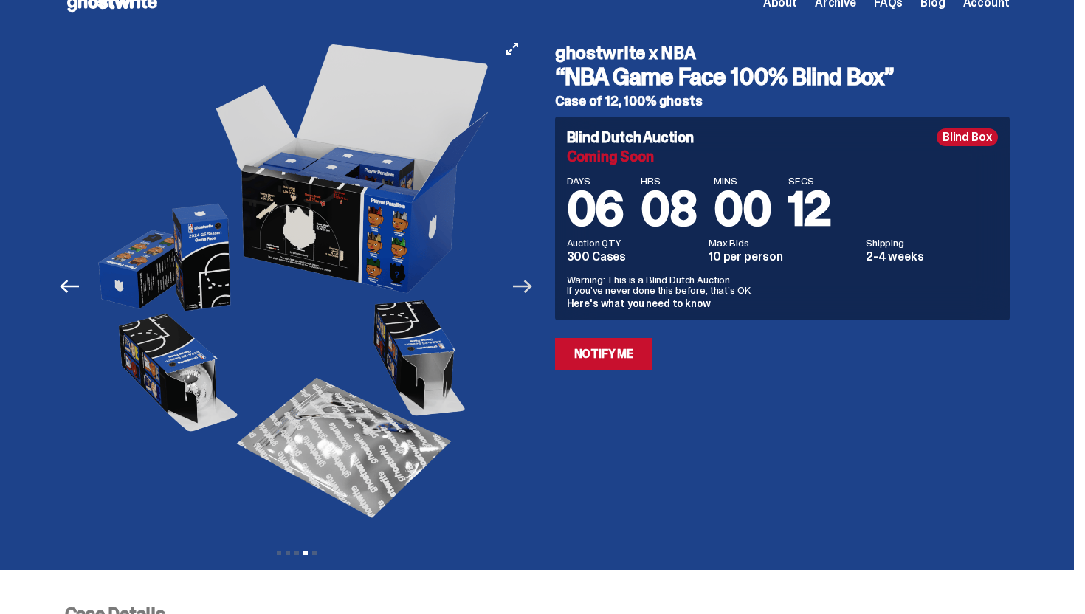
click at [532, 286] on icon "Next" at bounding box center [522, 286] width 19 height 13
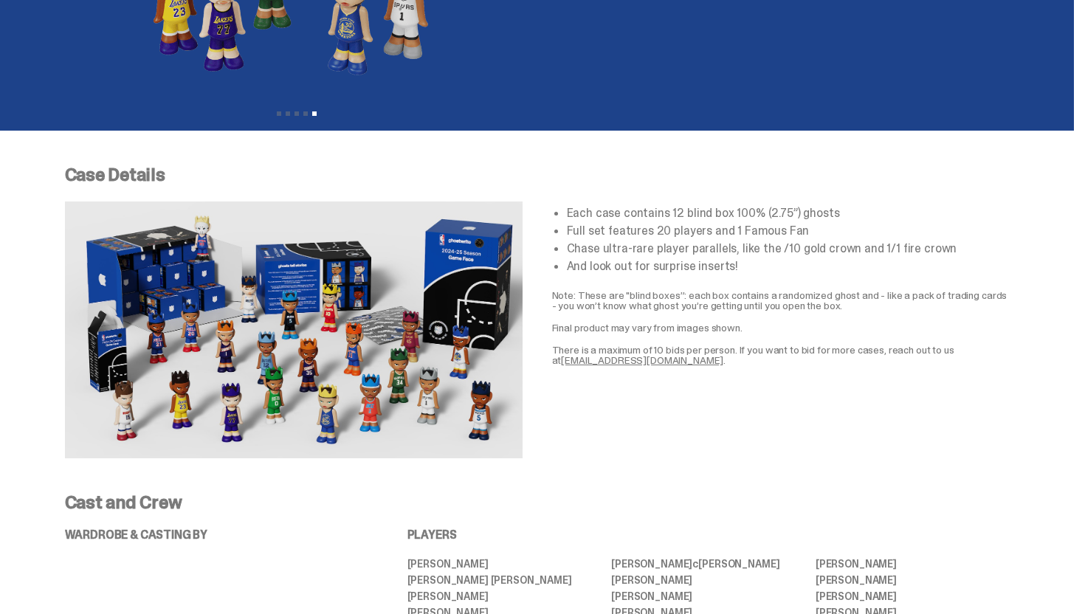
scroll to position [0, 0]
